Goal: Information Seeking & Learning: Check status

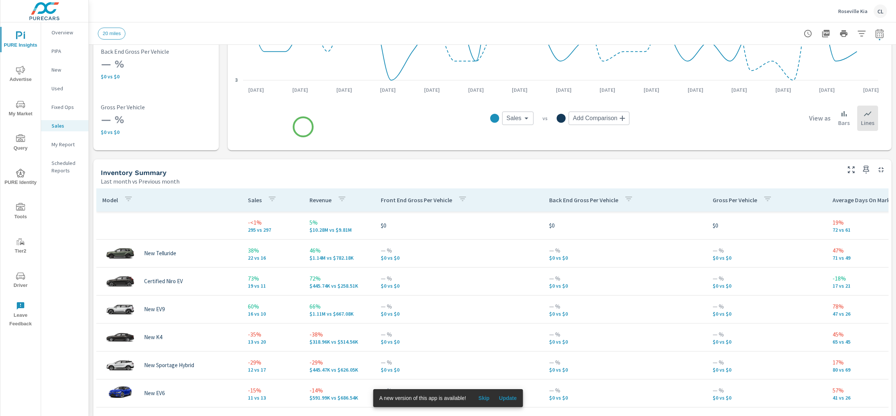
scroll to position [224, 0]
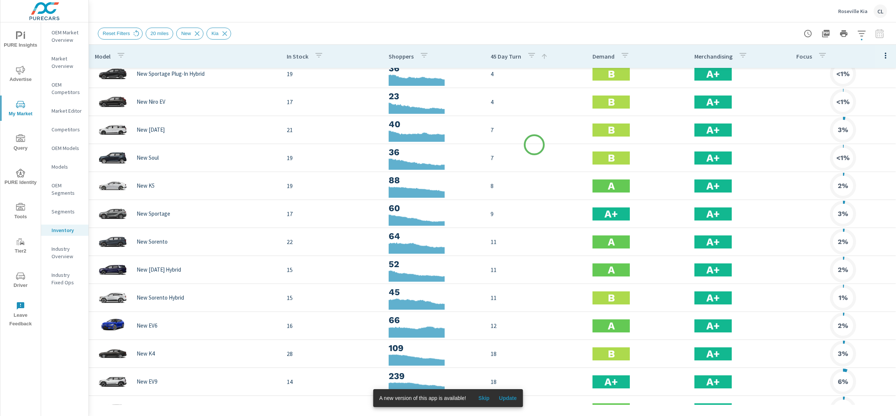
scroll to position [99, 0]
